Goal: Communication & Community: Answer question/provide support

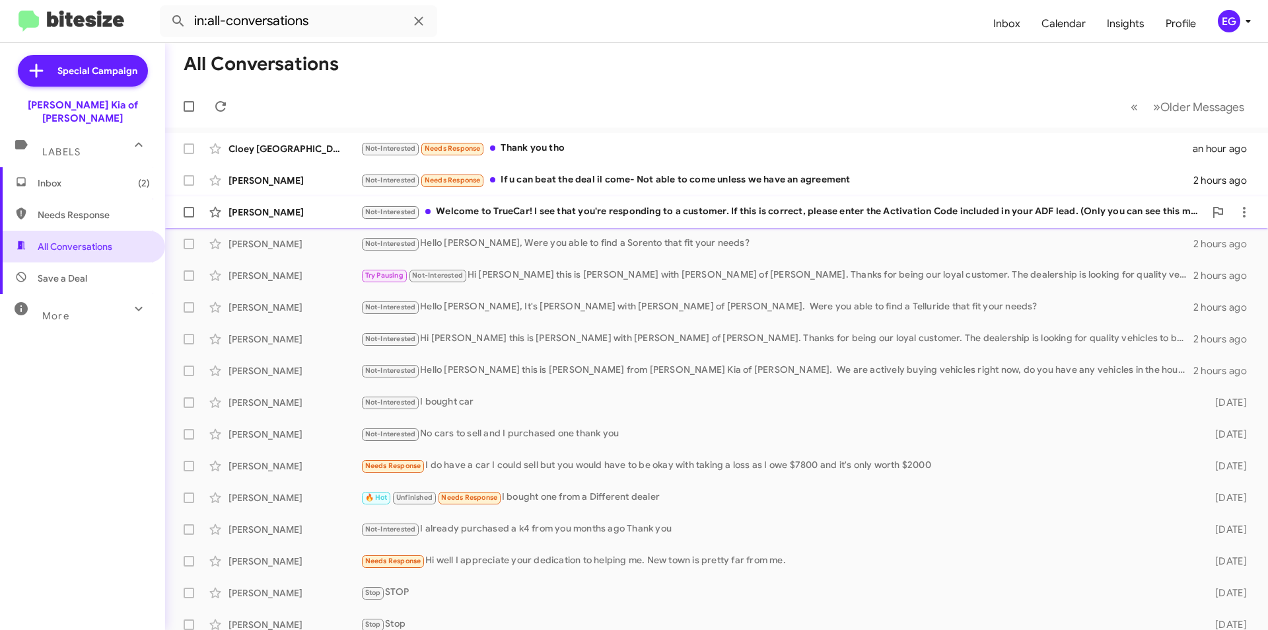
click at [695, 216] on div "Not-Interested Welcome to TrueCar! I see that you're responding to a customer. …" at bounding box center [783, 211] width 844 height 15
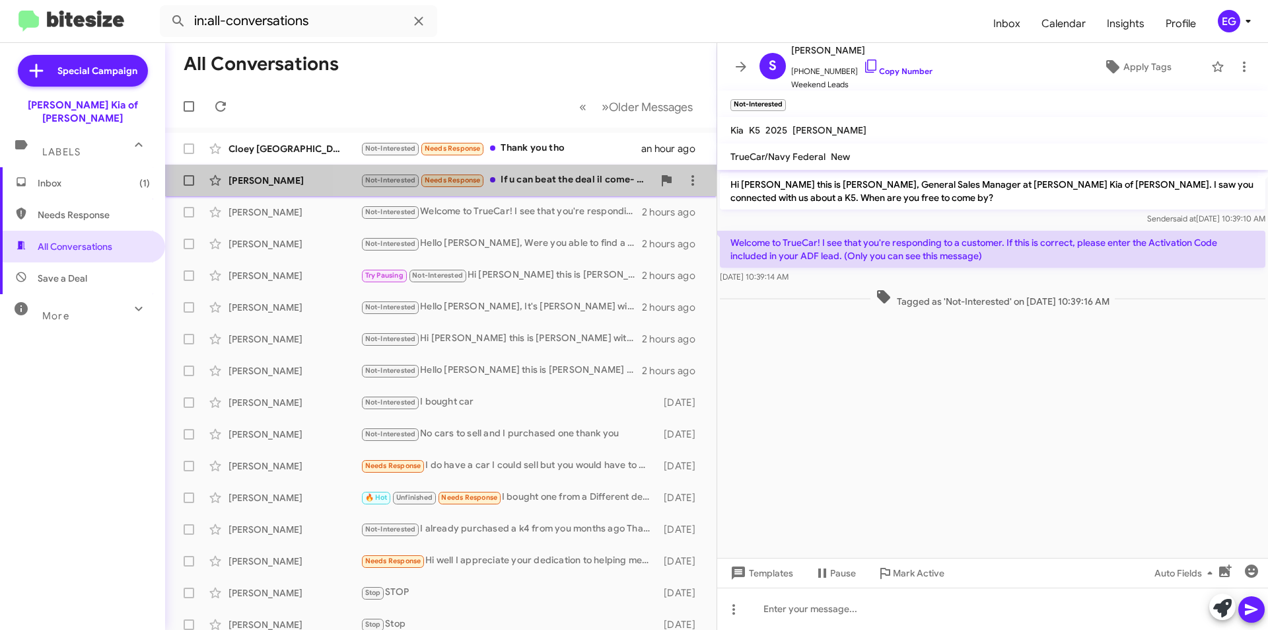
click at [571, 182] on div "Not-Interested Needs Response If u can beat the deal il come- Not able to come …" at bounding box center [507, 179] width 293 height 15
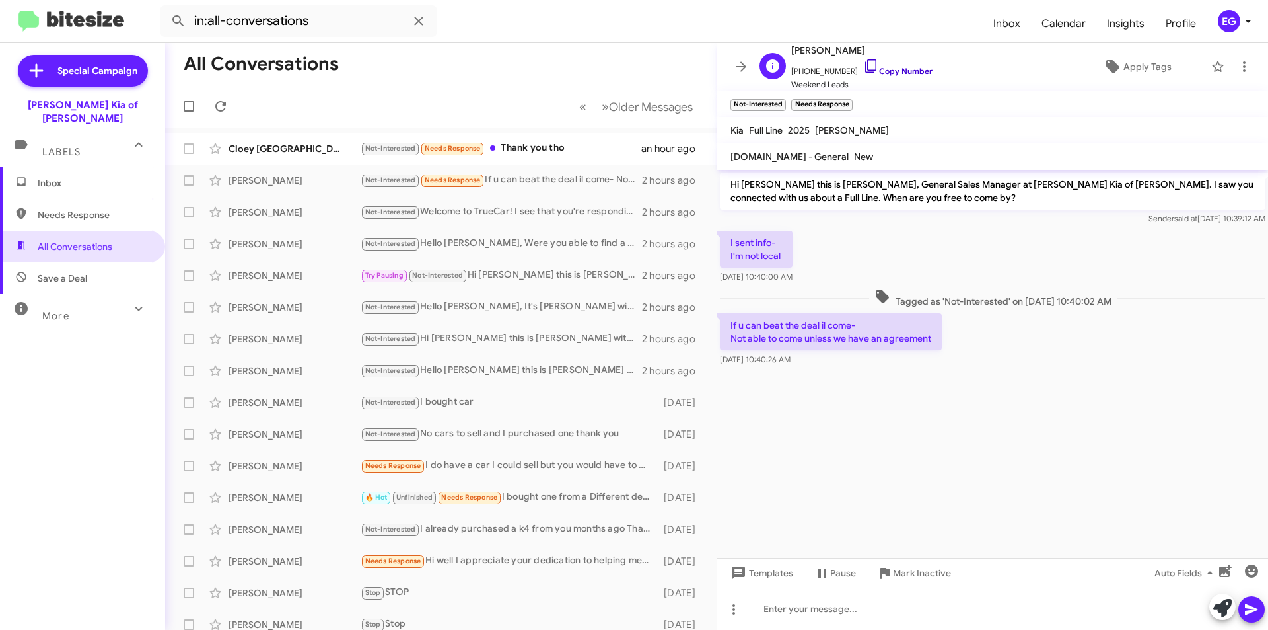
click at [884, 72] on link "Copy Number" at bounding box center [897, 71] width 69 height 10
click at [519, 148] on div "Not-Interested Needs Response Thank you tho" at bounding box center [507, 148] width 293 height 15
